Goal: Task Accomplishment & Management: Use online tool/utility

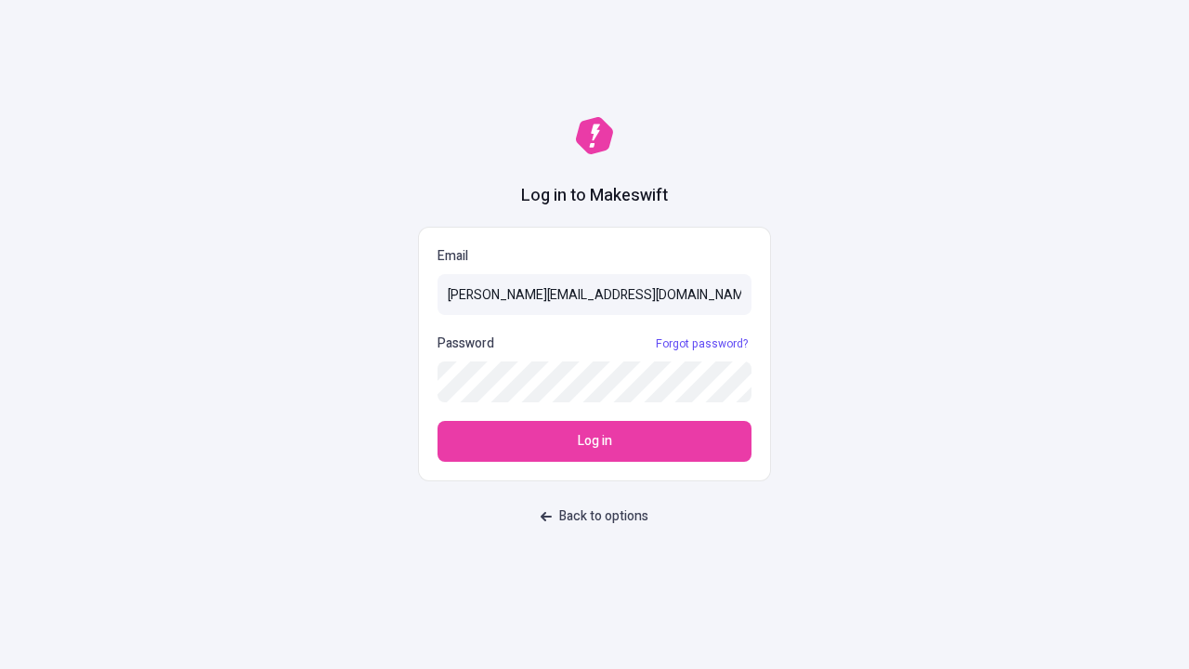
type input "sasha+test-ui@makeswift.com"
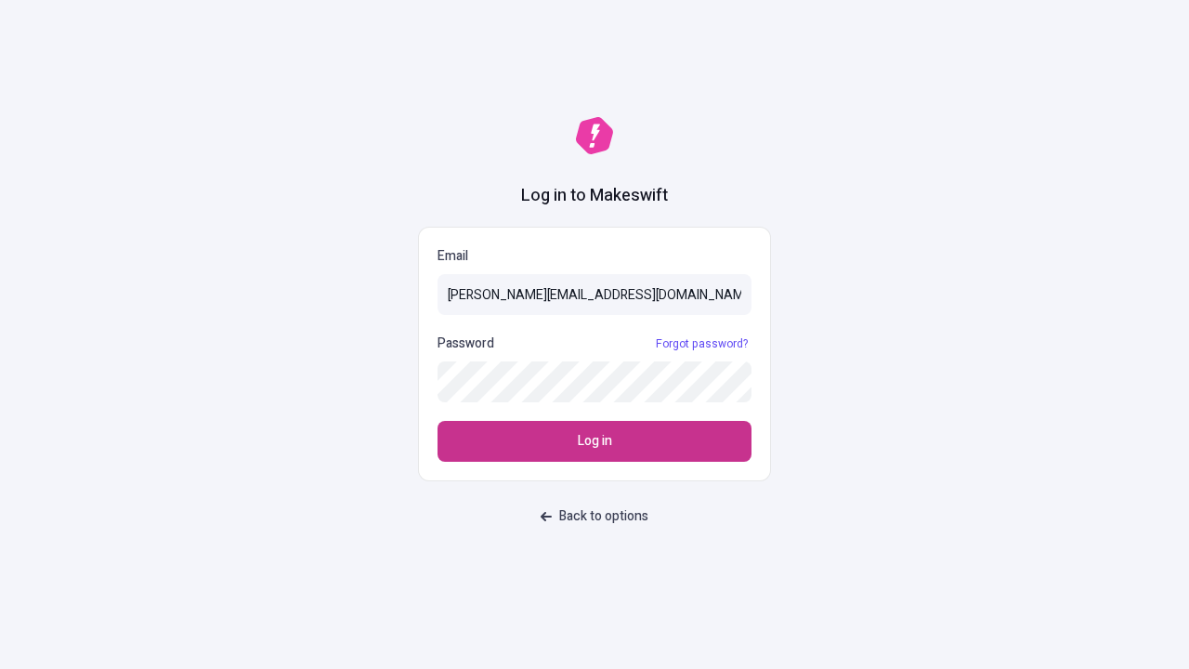
click at [594, 441] on span "Log in" at bounding box center [595, 441] width 34 height 20
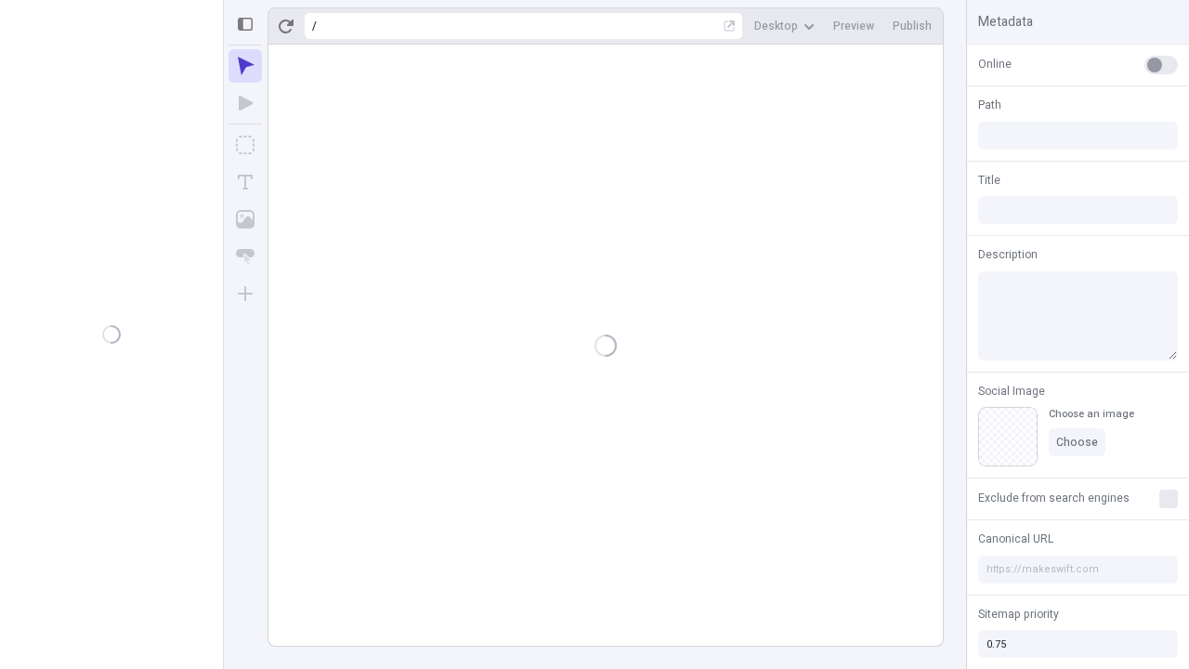
type input "/deep-link-demum"
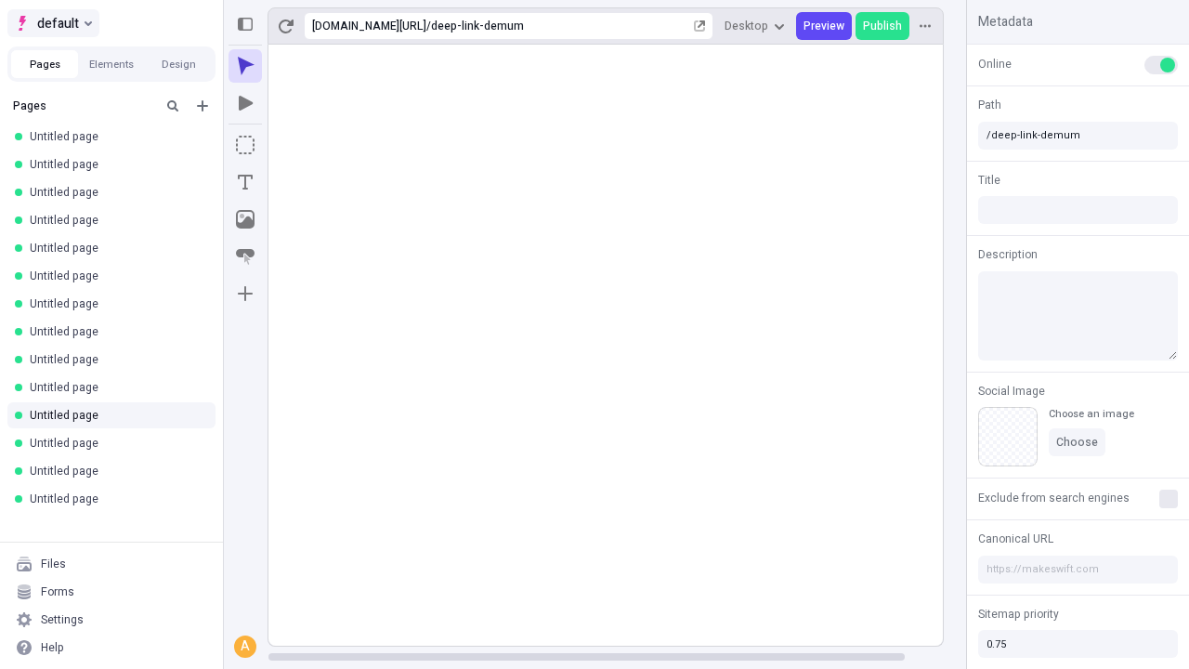
click at [52, 23] on span "default" at bounding box center [58, 23] width 42 height 22
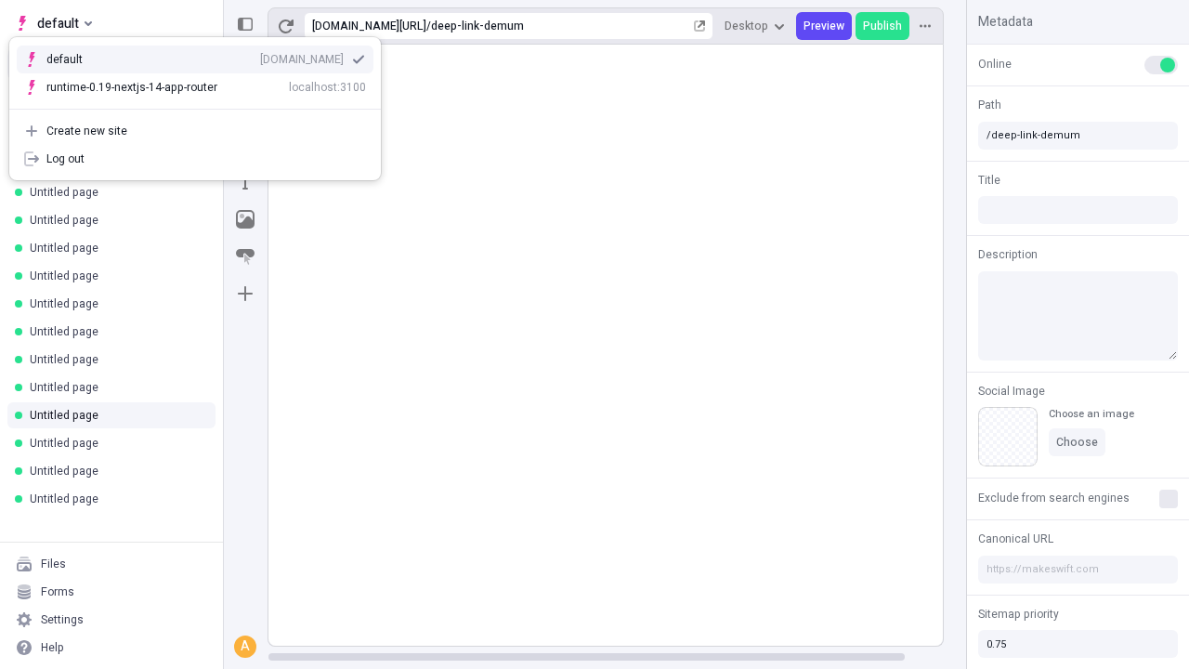
click at [260, 56] on div "[DOMAIN_NAME]" at bounding box center [302, 59] width 84 height 15
click at [202, 106] on icon "Add new" at bounding box center [202, 105] width 11 height 11
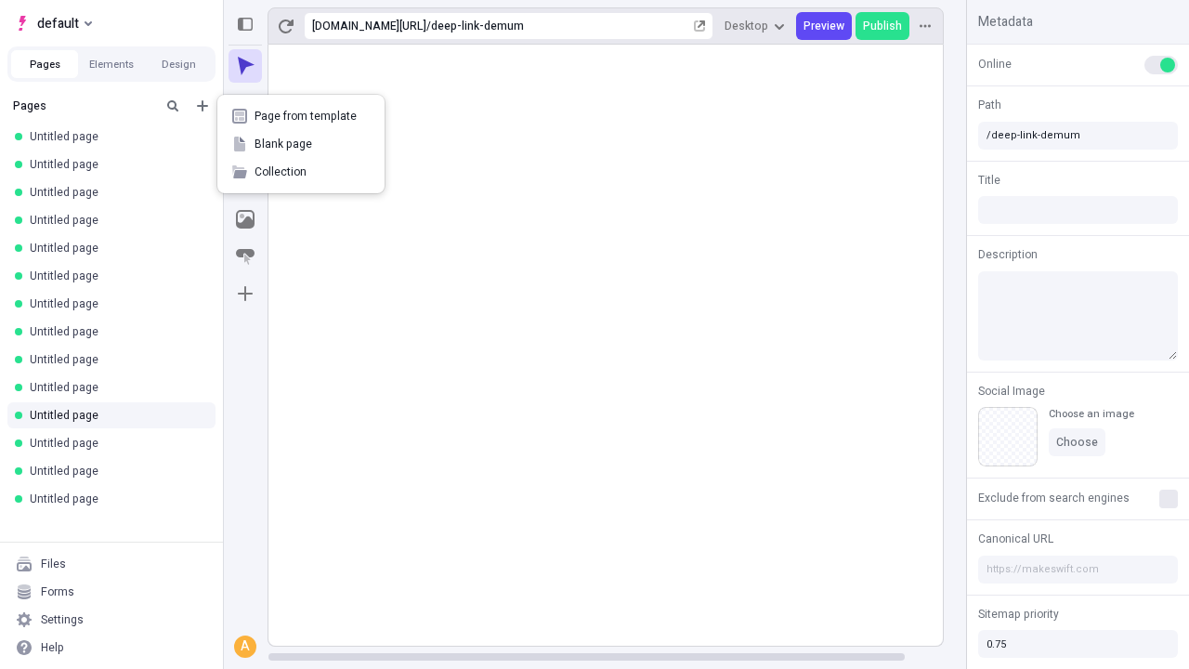
click at [301, 144] on span "Blank page" at bounding box center [311, 143] width 115 height 15
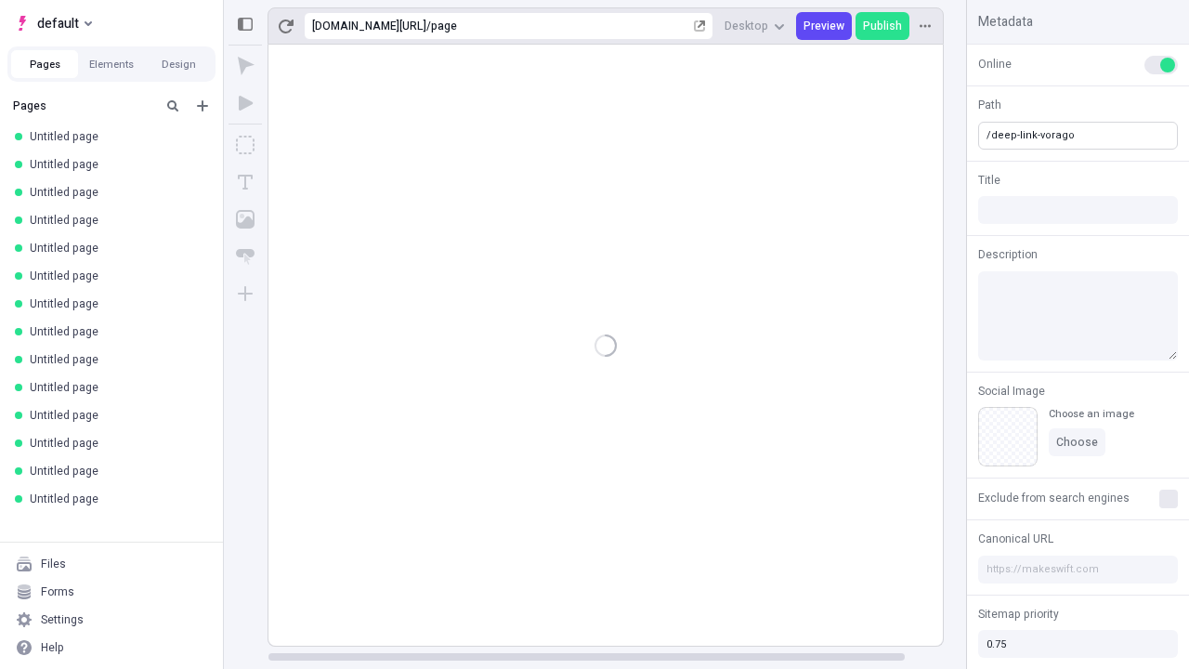
type input "/deep-link-vorago"
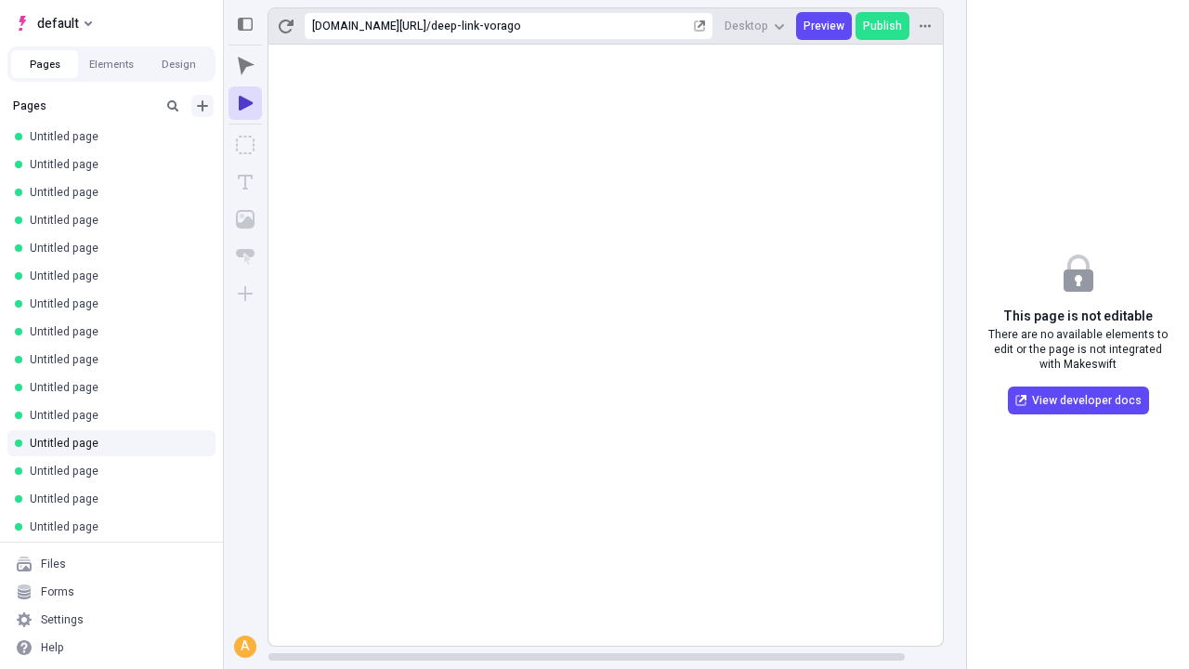
click at [202, 106] on icon "Add new" at bounding box center [202, 105] width 11 height 11
click at [301, 144] on span "Blank page" at bounding box center [311, 143] width 115 height 15
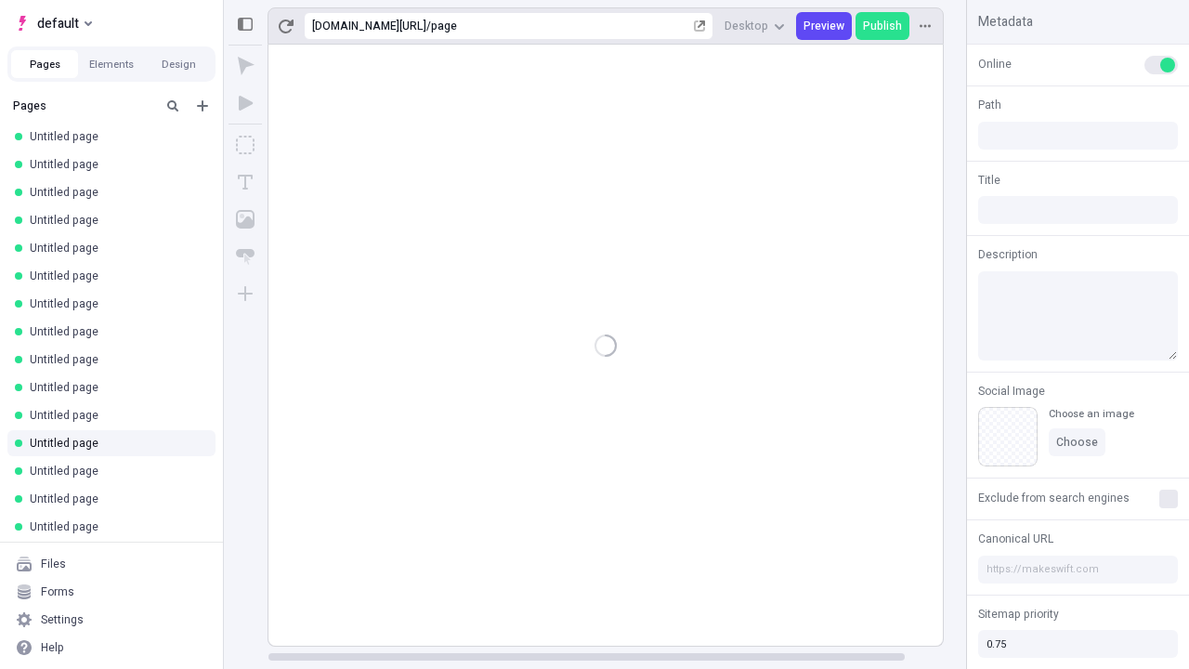
type input "/page"
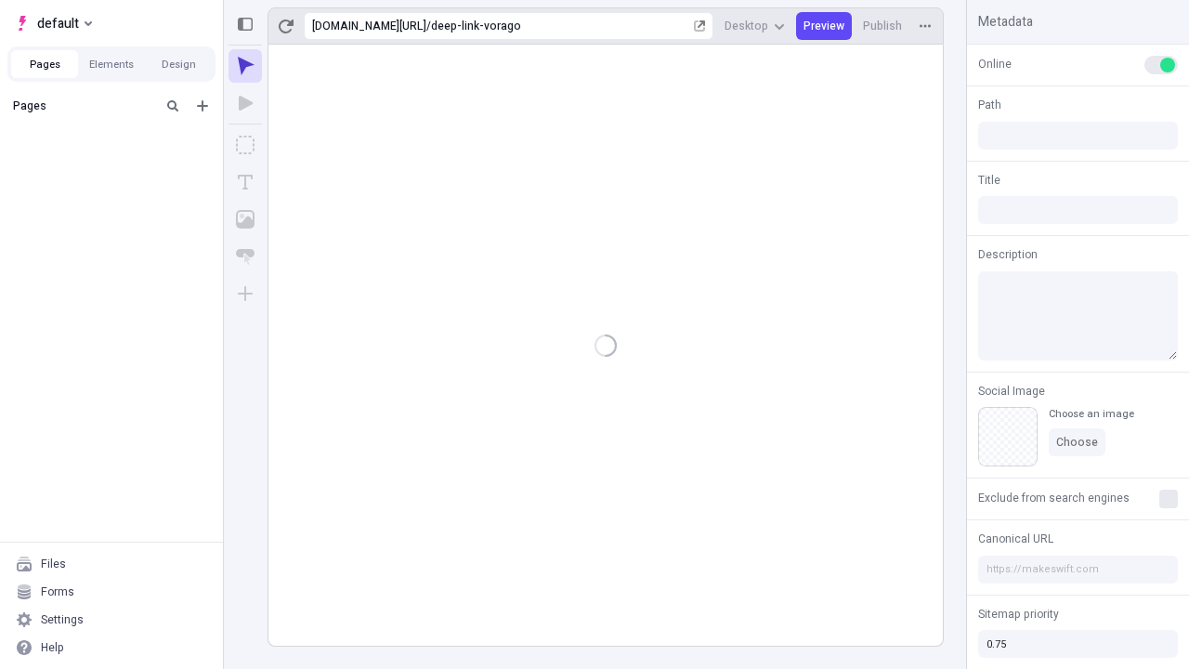
type input "/deep-link-vorago"
